Goal: Task Accomplishment & Management: Complete application form

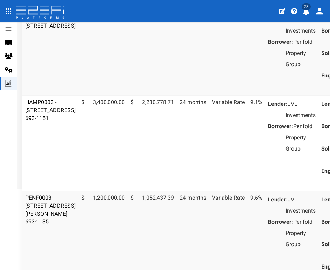
scroll to position [110, 0]
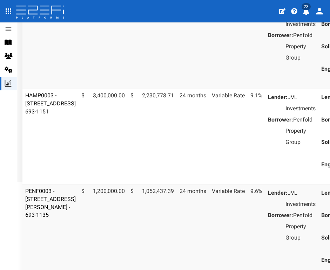
click at [45, 115] on link "HAMP0003 - [STREET_ADDRESS] 693-1151" at bounding box center [50, 103] width 51 height 23
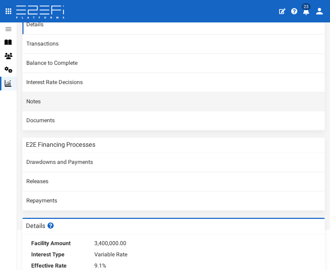
scroll to position [65, 0]
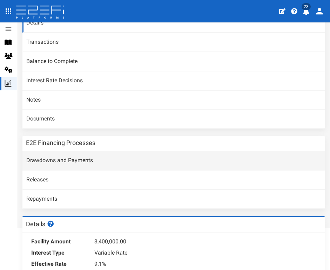
click at [67, 155] on link "Drawdowns and Payments" at bounding box center [173, 161] width 302 height 19
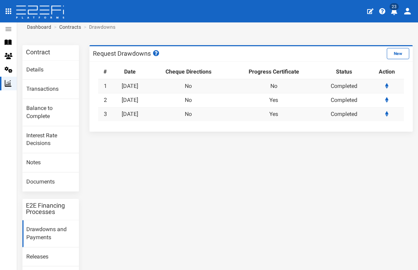
scroll to position [0, 0]
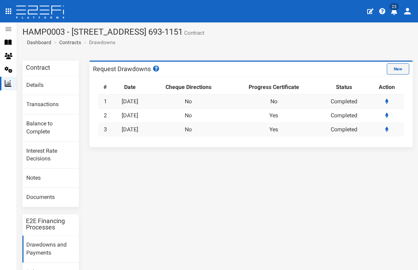
click at [330, 69] on button "New" at bounding box center [398, 68] width 22 height 11
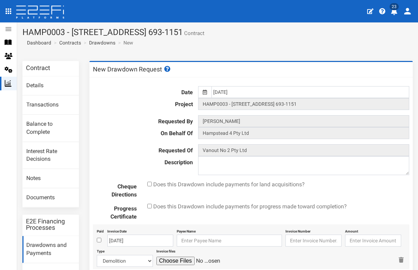
click at [204, 90] on icon at bounding box center [205, 92] width 4 height 5
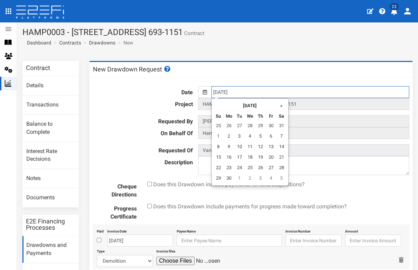
click at [219, 92] on input "[DATE]" at bounding box center [311, 92] width 198 height 12
click at [282, 106] on th "»" at bounding box center [281, 105] width 11 height 11
click at [263, 157] on td "25" at bounding box center [260, 158] width 11 height 11
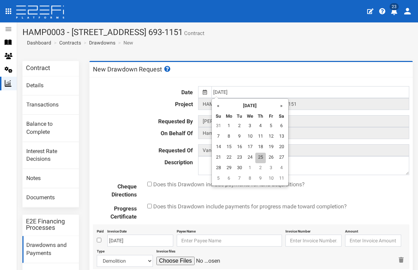
type input "[DATE]"
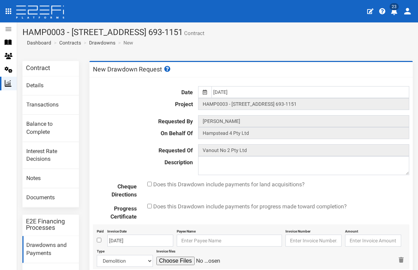
click at [150, 205] on input "checkbox" at bounding box center [149, 206] width 5 height 5
checkbox input "true"
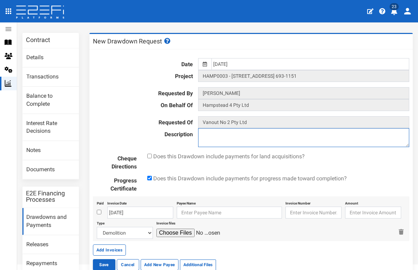
click at [214, 137] on textarea at bounding box center [303, 137] width 211 height 19
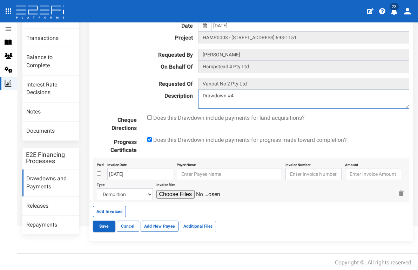
scroll to position [66, 0]
type textarea "Drawdown #4"
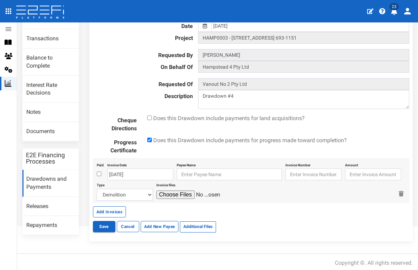
click at [99, 174] on input "checkbox" at bounding box center [99, 174] width 5 height 5
checkbox input "true"
click at [139, 174] on input "[DATE]" at bounding box center [140, 175] width 66 height 12
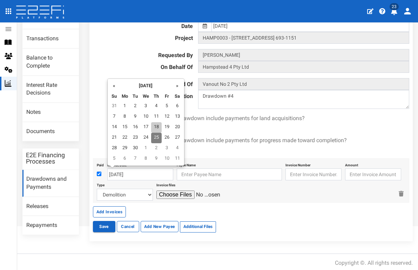
click at [159, 127] on td "18" at bounding box center [156, 127] width 11 height 11
type input "[DATE]"
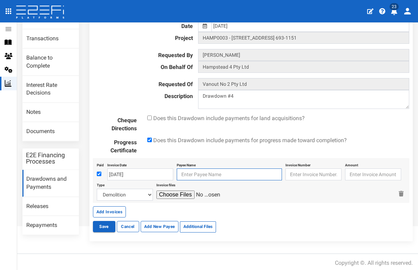
click at [202, 174] on input "text" at bounding box center [229, 175] width 105 height 12
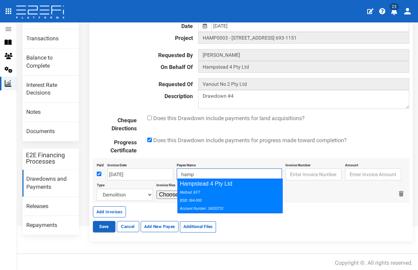
click at [229, 190] on div "Method: EFT BSB: 064-000 Account Number: 16033731" at bounding box center [228, 200] width 97 height 24
type input "Hampstead 4 Pty Ltd 064-000 16033731"
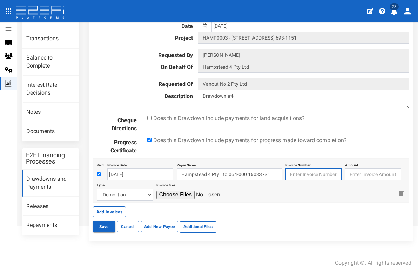
click at [304, 176] on input "text" at bounding box center [314, 175] width 56 height 12
type input "INV3289"
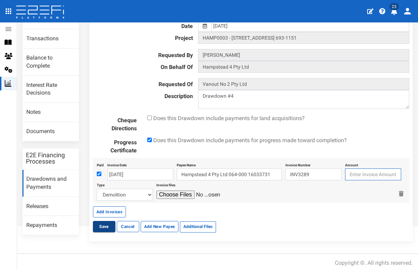
paste input "1006.45"
type input "1006.45"
click at [273, 186] on div "Invoice files" at bounding box center [274, 191] width 237 height 20
select select "Roadworks (Including Footpaths)~75~CIVIL WORKS"
click at [173, 193] on input "file" at bounding box center [189, 195] width 67 height 8
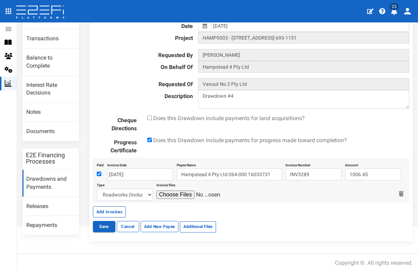
type input "C:\fakepath\Angle Linemarking INV3289.pdf"
click at [119, 207] on button "Add Invoices" at bounding box center [109, 212] width 33 height 11
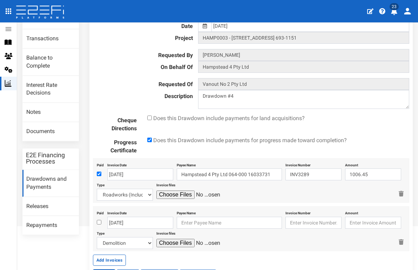
scroll to position [89, 0]
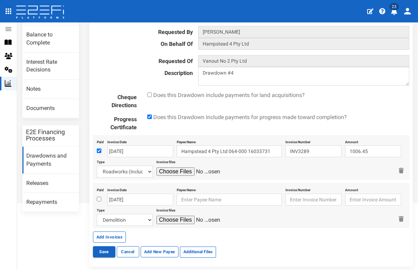
click at [99, 198] on input "checkbox" at bounding box center [99, 199] width 5 height 5
checkbox input "true"
click at [116, 198] on input "[DATE]" at bounding box center [140, 200] width 66 height 12
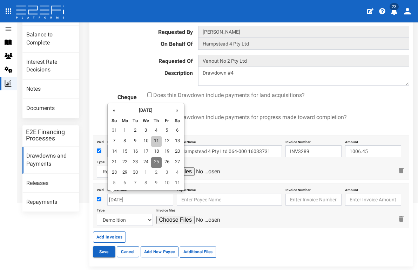
click at [159, 142] on td "11" at bounding box center [156, 141] width 11 height 11
type input "[DATE]"
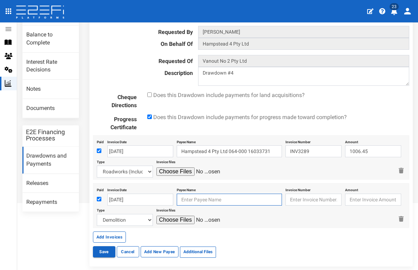
click at [188, 198] on input "text" at bounding box center [229, 200] width 105 height 12
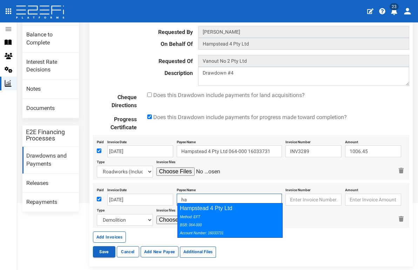
click at [207, 210] on div "Hampstead 4 Pty Ltd Method: EFT BSB: 064-000 Account Number: 16033731" at bounding box center [229, 220] width 105 height 35
type input "Hampstead 4 Pty Ltd 064-000 16033731"
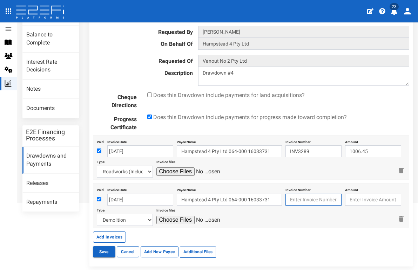
click at [319, 199] on input "text" at bounding box center [314, 200] width 56 height 12
paste input "PSI024902"
type input "PSI024902"
type input "946.91"
select select "Civil Construction (Including Bonds)~77~CIVIL WORKS"
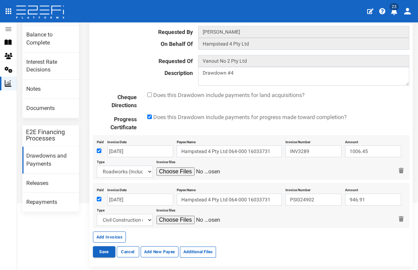
click at [180, 216] on input "file" at bounding box center [189, 220] width 67 height 8
type input "C:\fakepath\EPH PSI024902.pdf"
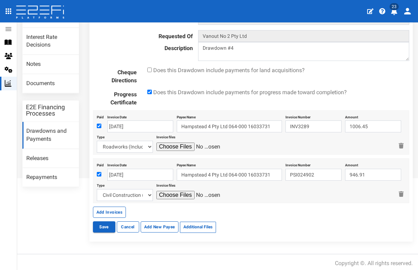
scroll to position [114, 0]
click at [103, 209] on button "Add Invoices" at bounding box center [109, 212] width 33 height 11
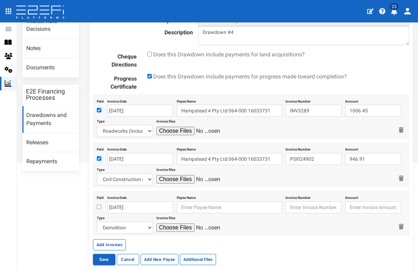
scroll to position [131, 0]
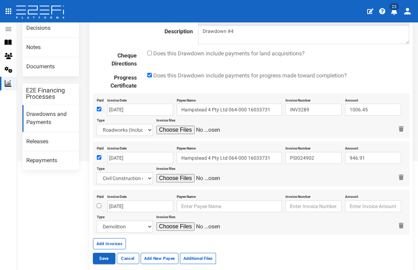
click at [98, 204] on input "checkbox" at bounding box center [99, 206] width 5 height 5
checkbox input "true"
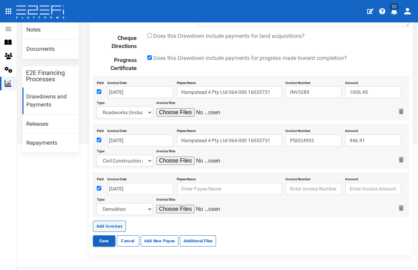
click at [110, 221] on button "Add Invoices" at bounding box center [109, 226] width 33 height 11
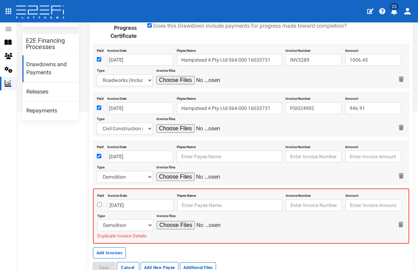
scroll to position [180, 0]
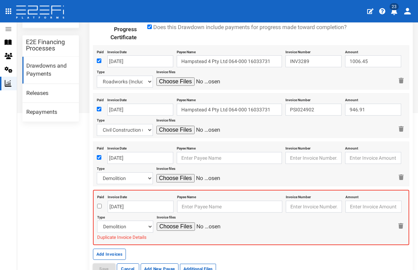
click at [98, 204] on input "checkbox" at bounding box center [99, 206] width 5 height 5
checkbox input "true"
click at [117, 202] on input "[DATE]" at bounding box center [141, 207] width 66 height 12
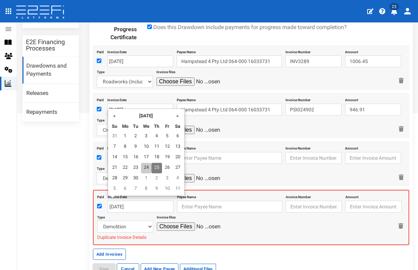
click at [147, 165] on td "24" at bounding box center [146, 168] width 11 height 11
type input "[DATE]"
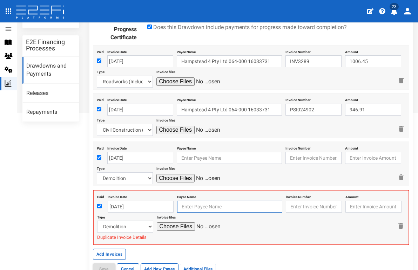
click at [184, 202] on input "text" at bounding box center [229, 207] width 105 height 12
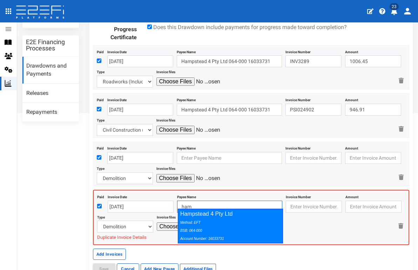
click at [215, 217] on div "Hampstead 4 Pty Ltd Method: EFT BSB: 064-000 Account Number: 16033731" at bounding box center [230, 226] width 105 height 35
type input "Hampstead 4 Pty Ltd 064-000 16033731"
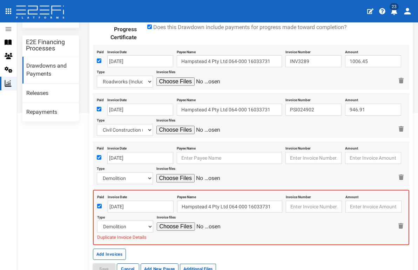
click at [301, 197] on div "Invoice Number" at bounding box center [314, 203] width 56 height 20
click at [303, 204] on input "text" at bounding box center [314, 207] width 56 height 12
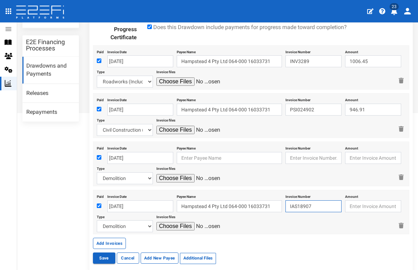
type input "IAS18907"
paste input "4800"
type input "4800"
click at [290, 215] on div "Invoice files" at bounding box center [274, 223] width 237 height 20
select select "Sub-Consultants (including Council Fees)~115~CONSULTANT/PROFESSIONAL FEES"
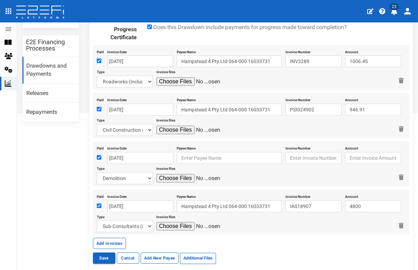
click at [163, 223] on input "file" at bounding box center [189, 226] width 67 height 8
type input "C:\fakepath\Independent Arboricultural Services Invoice #IAS18907.pdf"
click at [147, 157] on input "[DATE]" at bounding box center [140, 158] width 66 height 12
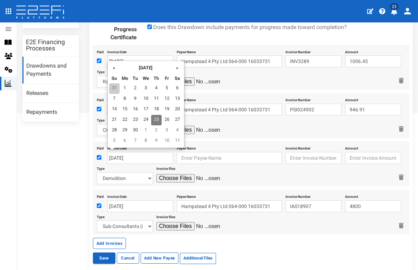
click at [115, 85] on td "31" at bounding box center [114, 88] width 11 height 11
type input "[DATE]"
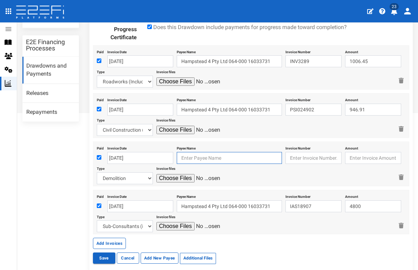
click at [194, 155] on input "text" at bounding box center [229, 158] width 105 height 12
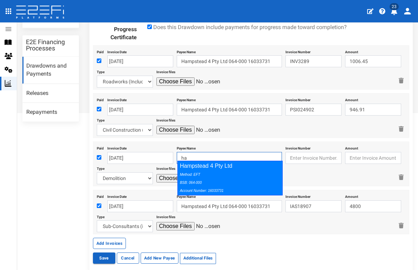
click at [204, 169] on div "Hampstead 4 Pty Ltd Method: EFT BSB: 064-000 Account Number: 16033731" at bounding box center [229, 178] width 105 height 35
type input "Hampstead 4 Pty Ltd 064-000 16033731"
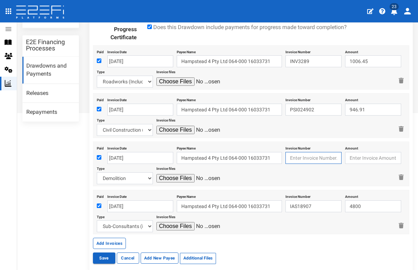
click at [308, 152] on input "text" at bounding box center [314, 158] width 56 height 12
paste input "Inv.84357"
type input "Inv.84357"
type input "1380"
click at [175, 174] on input "file" at bounding box center [189, 178] width 67 height 8
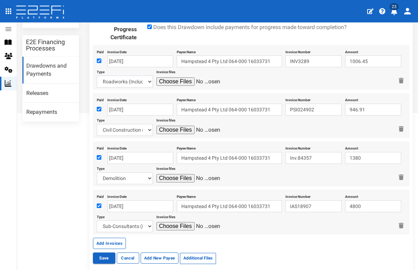
type input "C:\fakepath\JFP Inv.84357.pdf"
select select "Sub-Consultants (including Council Fees)~115~CONSULTANT/PROFESSIONAL FEES"
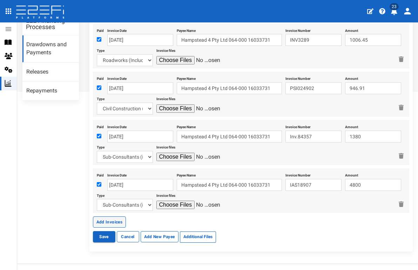
click at [109, 220] on button "Add Invoices" at bounding box center [109, 222] width 33 height 11
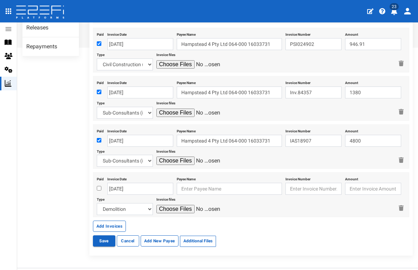
scroll to position [246, 0]
click at [99, 186] on input "checkbox" at bounding box center [99, 188] width 5 height 5
checkbox input "true"
click at [118, 184] on input "[DATE]" at bounding box center [140, 189] width 66 height 12
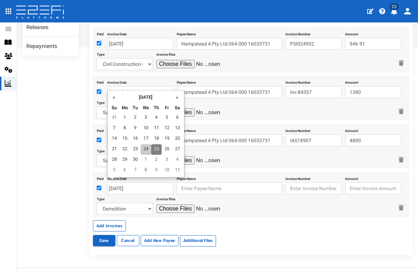
click at [148, 150] on td "24" at bounding box center [146, 150] width 11 height 11
type input "[DATE]"
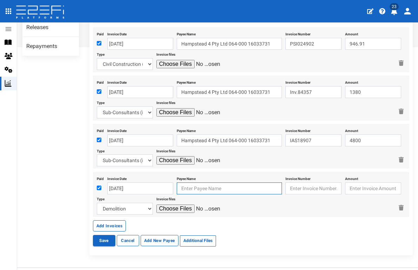
click at [193, 186] on input "text" at bounding box center [229, 189] width 105 height 12
type input "M"
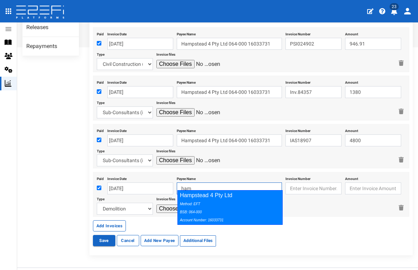
click at [243, 195] on div "Hampstead 4 Pty Ltd Method: EFT BSB: 064-000 Account Number: 16033731" at bounding box center [229, 207] width 105 height 35
type input "Hampstead 4 Pty Ltd 064-000 16033731"
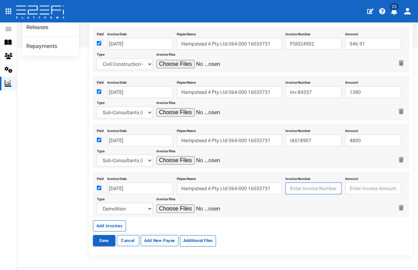
click at [291, 188] on input "text" at bounding box center [314, 189] width 56 height 12
type input "INV3843"
select select "Civil Contract - Mainline~71~CIVIL WORKS"
click at [176, 205] on input "file" at bounding box center [189, 209] width 67 height 8
type input "C:\fakepath\Mainline INV3843 .pdf"
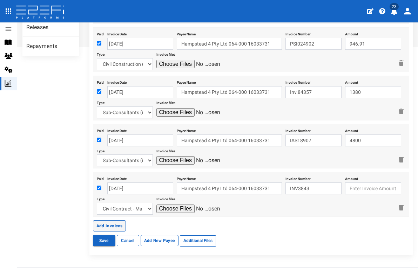
click at [120, 221] on button "Add Invoices" at bounding box center [109, 226] width 33 height 11
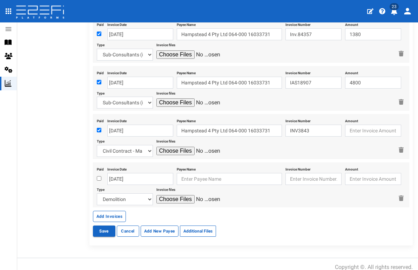
scroll to position [304, 0]
click at [98, 176] on input "checkbox" at bounding box center [99, 178] width 5 height 5
checkbox input "true"
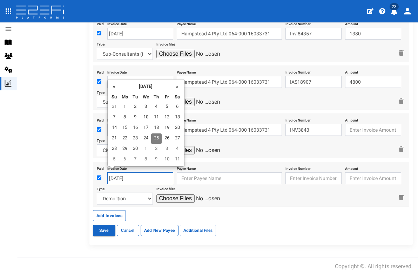
click at [125, 173] on input "[DATE]" at bounding box center [140, 179] width 66 height 12
click at [146, 136] on td "24" at bounding box center [146, 139] width 11 height 11
type input "[DATE]"
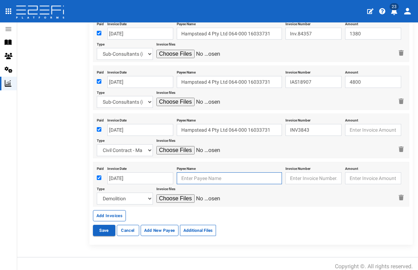
click at [186, 173] on input "text" at bounding box center [229, 179] width 105 height 12
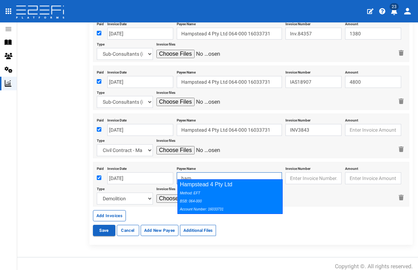
click at [203, 191] on div "Method: EFT BSB: 064-000 Account Number: 16033731" at bounding box center [228, 201] width 97 height 24
type input "Hampstead 4 Pty Ltd 064-000 16033731"
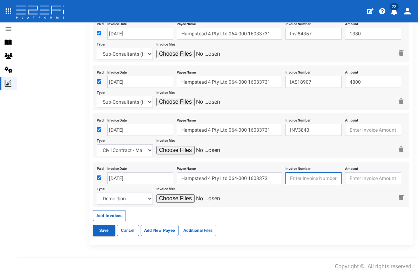
click at [307, 173] on input "text" at bounding box center [314, 179] width 56 height 12
paste input "INV200286694"
type input "INV200286694"
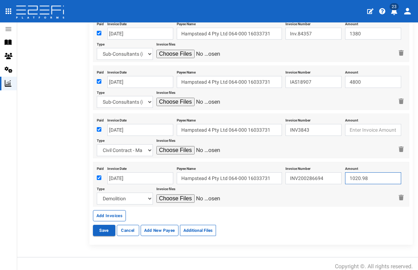
type input "1020.98"
select select "Retaining ~72~CIVIL WORKS"
click at [177, 195] on input "file" at bounding box center [189, 199] width 67 height 8
type input "C:\fakepath\National Tiles INV200286694.png"
click at [120, 210] on button "Add Invoices" at bounding box center [109, 215] width 33 height 11
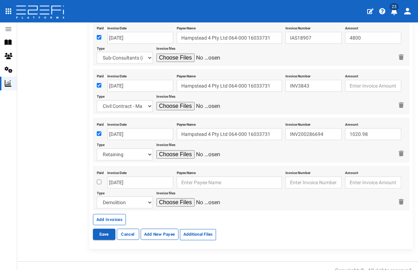
scroll to position [350, 0]
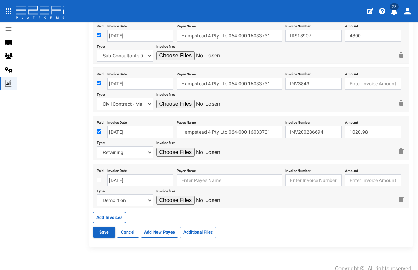
click at [99, 178] on input "checkbox" at bounding box center [99, 180] width 5 height 5
checkbox input "true"
click at [115, 175] on input "[DATE]" at bounding box center [140, 181] width 66 height 12
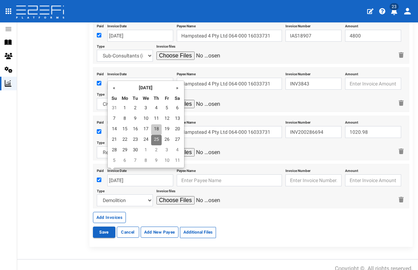
click at [155, 128] on td "18" at bounding box center [156, 130] width 11 height 11
type input "[DATE]"
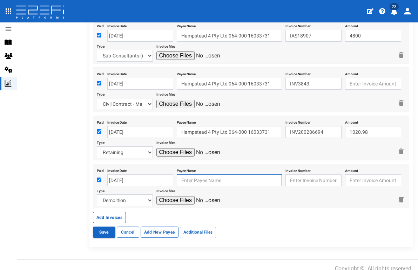
click at [196, 180] on input "text" at bounding box center [229, 181] width 105 height 12
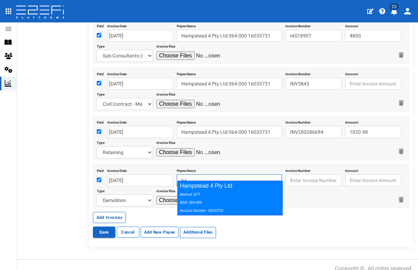
click at [208, 195] on div "Method: EFT BSB: 064-000 Account Number: 16033731" at bounding box center [228, 202] width 97 height 24
type input "Hampstead 4 Pty Ltd 064-000 16033731"
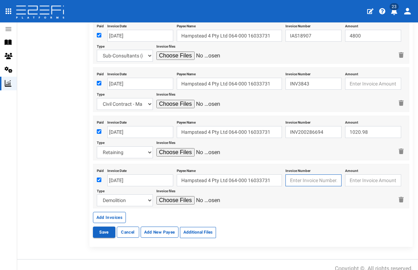
click at [312, 175] on input "text" at bounding box center [314, 181] width 56 height 12
type input "INV0147"
click at [178, 196] on input "file" at bounding box center [189, 200] width 67 height 8
type input "C:\fakepath\[PERSON_NAME] Skip Bins INV-0147.pdf"
click at [116, 213] on button "Add Invoices" at bounding box center [109, 217] width 33 height 11
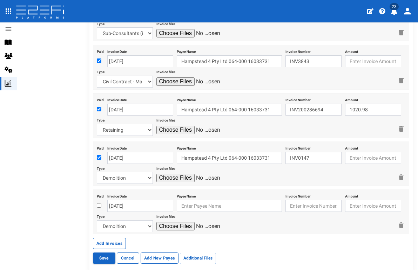
scroll to position [373, 0]
click at [99, 203] on input "checkbox" at bounding box center [99, 205] width 5 height 5
checkbox input "true"
click at [113, 200] on input "[DATE]" at bounding box center [140, 206] width 66 height 12
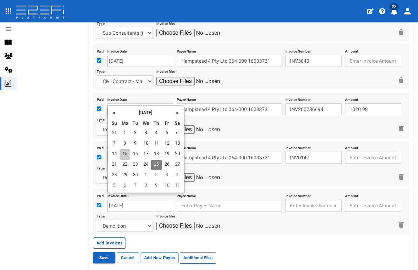
click at [123, 154] on td "15" at bounding box center [125, 154] width 11 height 11
type input "[DATE]"
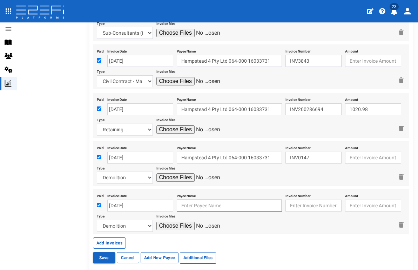
click at [197, 201] on input "text" at bounding box center [229, 206] width 105 height 12
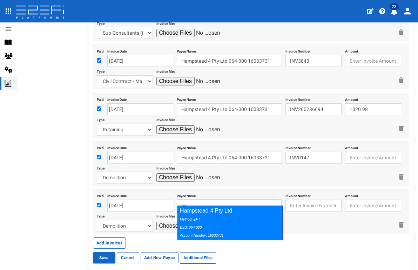
click at [213, 223] on div "Method: EFT BSB: 064-000 Account Number: 16033731" at bounding box center [228, 227] width 97 height 24
type input "Hampstead 4 Pty Ltd 064-000 16033731"
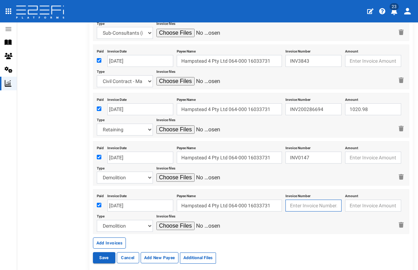
click at [306, 202] on input "text" at bounding box center [314, 206] width 56 height 12
type input "INV21089"
click at [369, 200] on input "number" at bounding box center [373, 206] width 56 height 12
select select "Sub-Consultants (including Council Fees)~115~CONSULTANT/PROFESSIONAL FEES"
click at [179, 222] on input "file" at bounding box center [189, 226] width 67 height 8
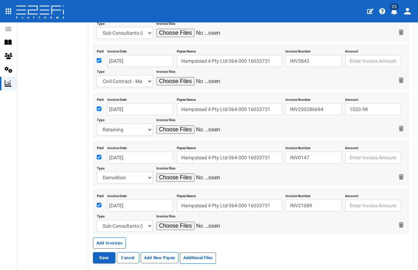
type input "C:\fakepath\[PERSON_NAME] INV21089.pdf"
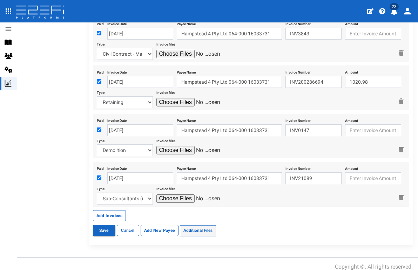
scroll to position [400, 0]
click at [98, 227] on button "Save" at bounding box center [104, 231] width 22 height 11
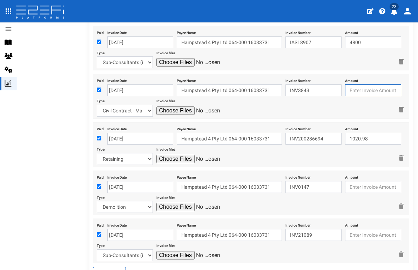
scroll to position [341, 0]
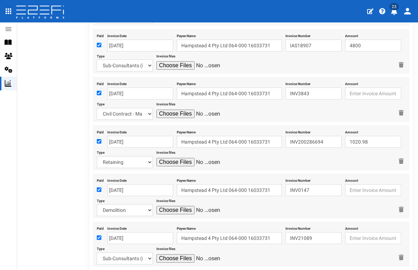
click at [378, 110] on div at bounding box center [274, 114] width 237 height 8
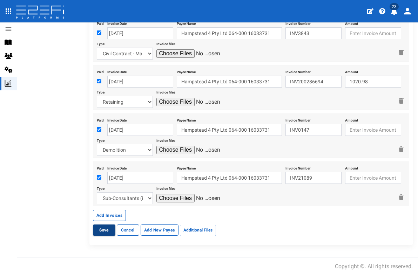
scroll to position [400, 0]
click at [97, 227] on button "Save" at bounding box center [104, 231] width 22 height 11
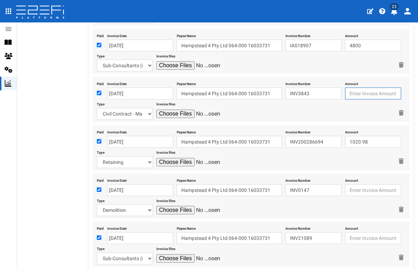
scroll to position [323, 0]
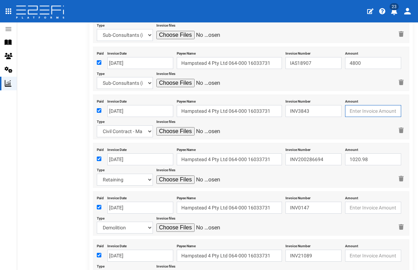
drag, startPoint x: 370, startPoint y: 107, endPoint x: 335, endPoint y: 110, distance: 35.9
click at [335, 110] on div "Paid Invoice Date [DATE] Payee Name Hampstead 4 Pty Ltd 064-000 16033731 Invoic…" at bounding box center [251, 117] width 317 height 45
type input "3"
type input "34097.50"
click at [345, 133] on div "Paid Invoice Date [DATE] Payee Name Hampstead 4 Pty Ltd 064-000 16033731 Invoic…" at bounding box center [251, 117] width 317 height 45
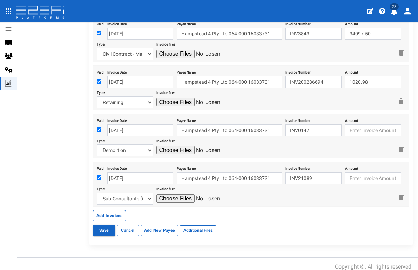
scroll to position [400, 0]
click at [102, 227] on button "Save" at bounding box center [104, 231] width 22 height 11
type input "1"
type input "15540"
click at [377, 176] on input "number" at bounding box center [373, 179] width 56 height 12
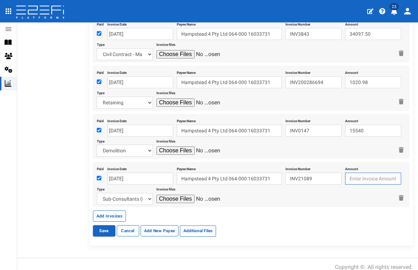
type input "1"
type input "1735"
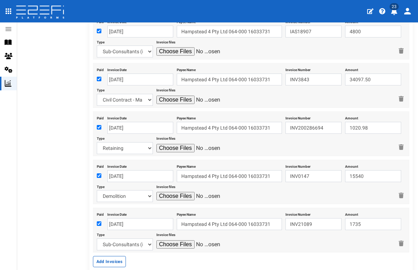
scroll to position [354, 0]
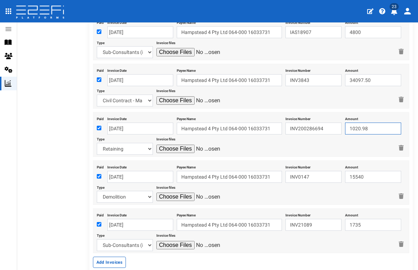
click at [372, 124] on input "1020.98" at bounding box center [373, 129] width 56 height 12
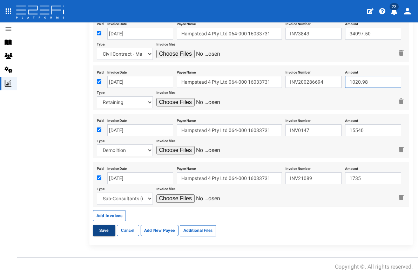
scroll to position [400, 0]
click at [100, 227] on button "Save" at bounding box center [104, 231] width 22 height 11
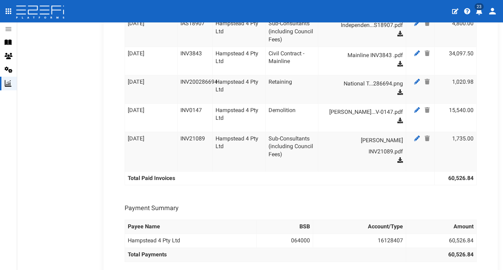
scroll to position [333, 0]
